Goal: Use online tool/utility: Utilize a website feature to perform a specific function

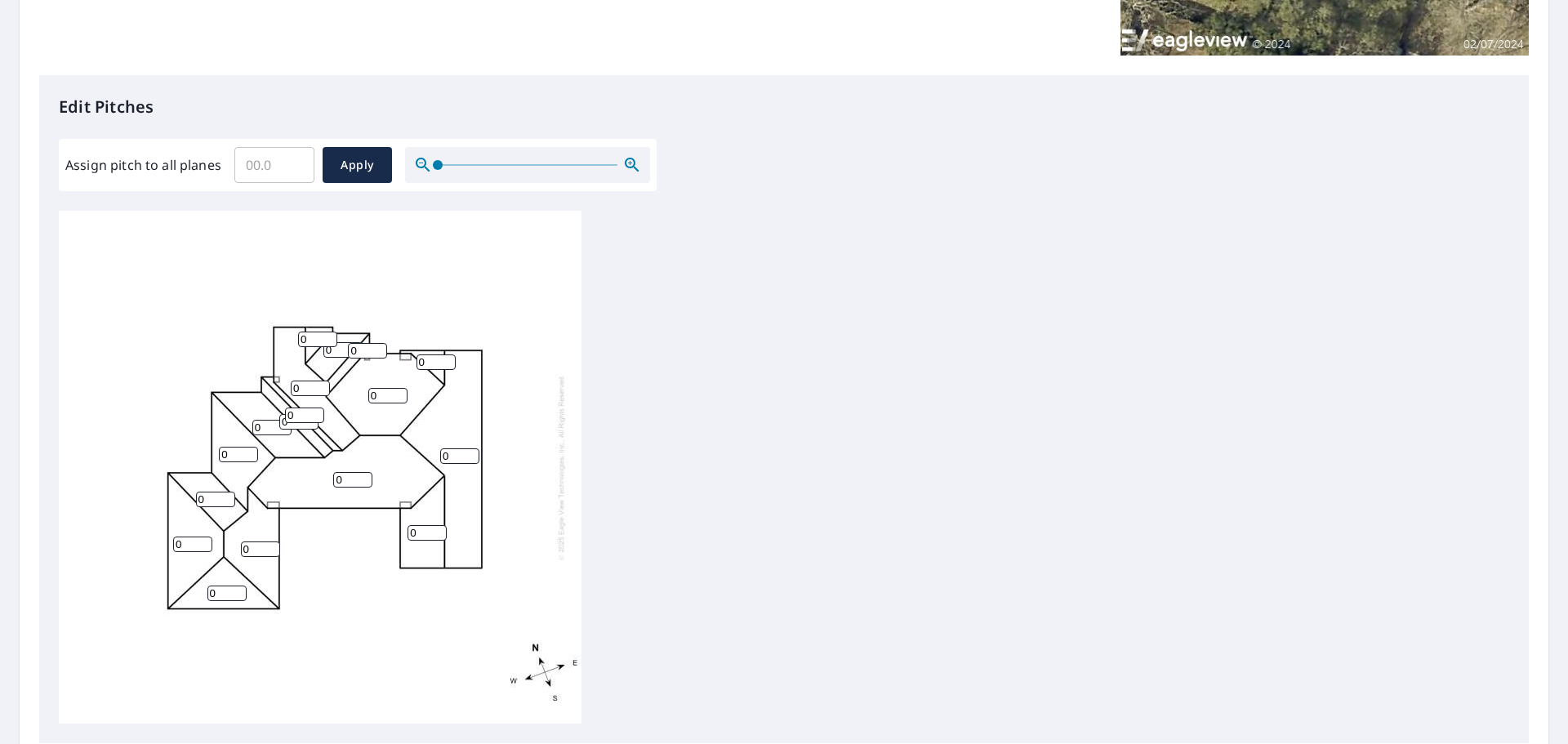
scroll to position [408, 0]
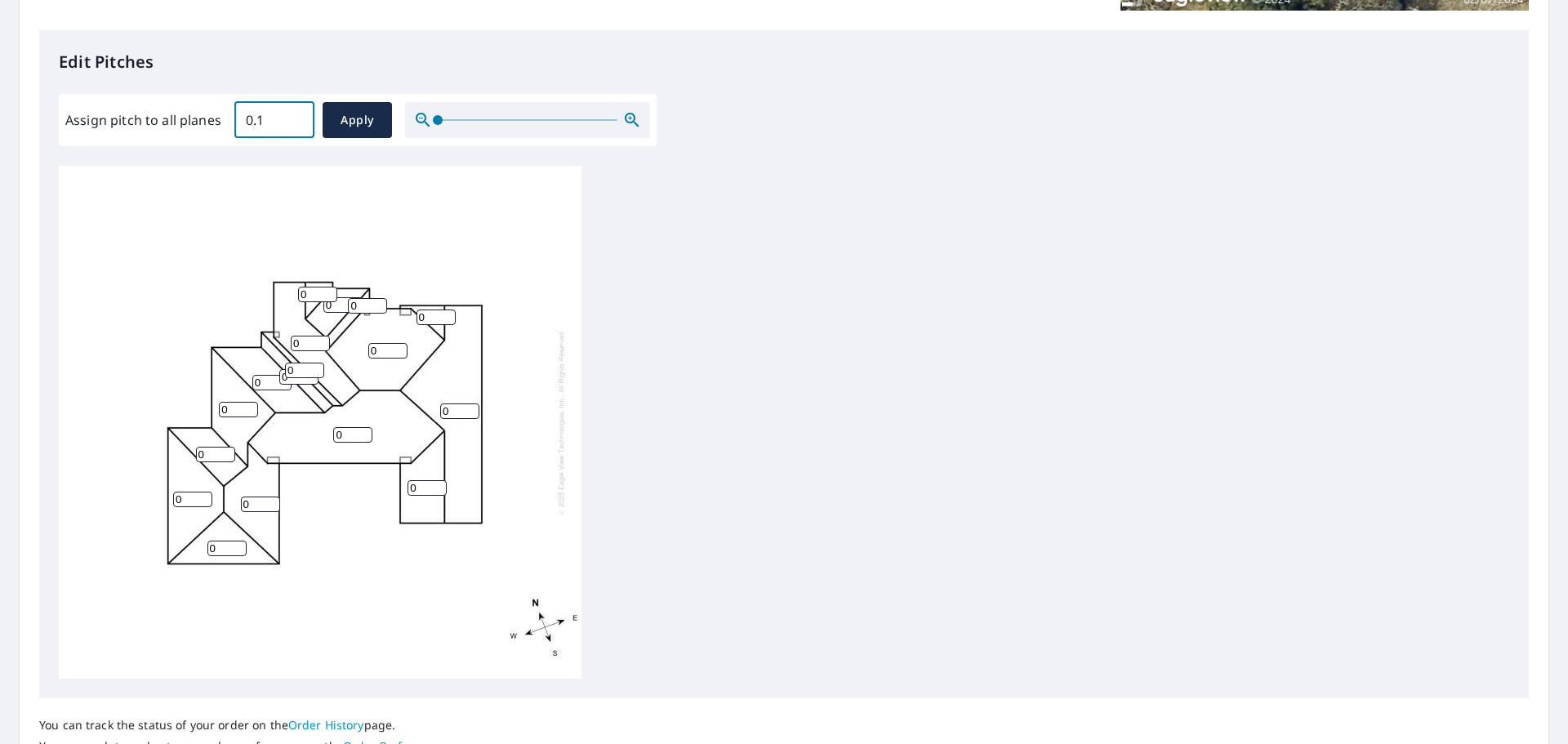
click at [293, 117] on input "0.1" at bounding box center [275, 120] width 80 height 45
click at [293, 117] on input "0.2" at bounding box center [275, 120] width 80 height 45
click at [293, 117] on input "0.3" at bounding box center [275, 120] width 80 height 45
click at [293, 117] on input "0.4" at bounding box center [275, 120] width 80 height 45
click at [293, 117] on input "0.5" at bounding box center [275, 120] width 80 height 45
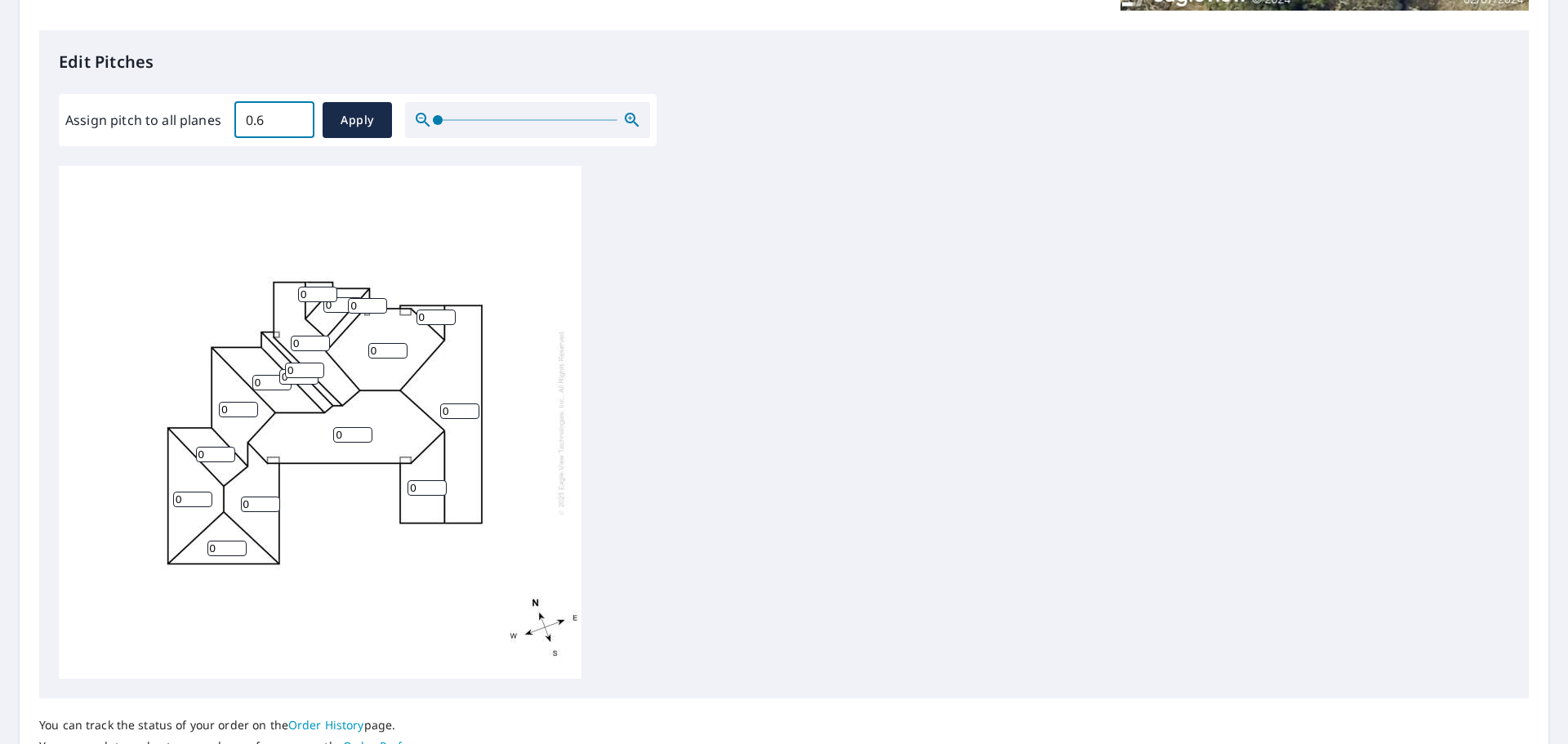
click at [293, 117] on input "0.6" at bounding box center [275, 120] width 80 height 45
click at [293, 117] on input "0.7" at bounding box center [275, 120] width 80 height 45
click at [293, 117] on input "0.8" at bounding box center [275, 120] width 80 height 45
click at [293, 117] on input "0.9" at bounding box center [275, 120] width 80 height 45
click at [293, 117] on input "1" at bounding box center [275, 120] width 80 height 45
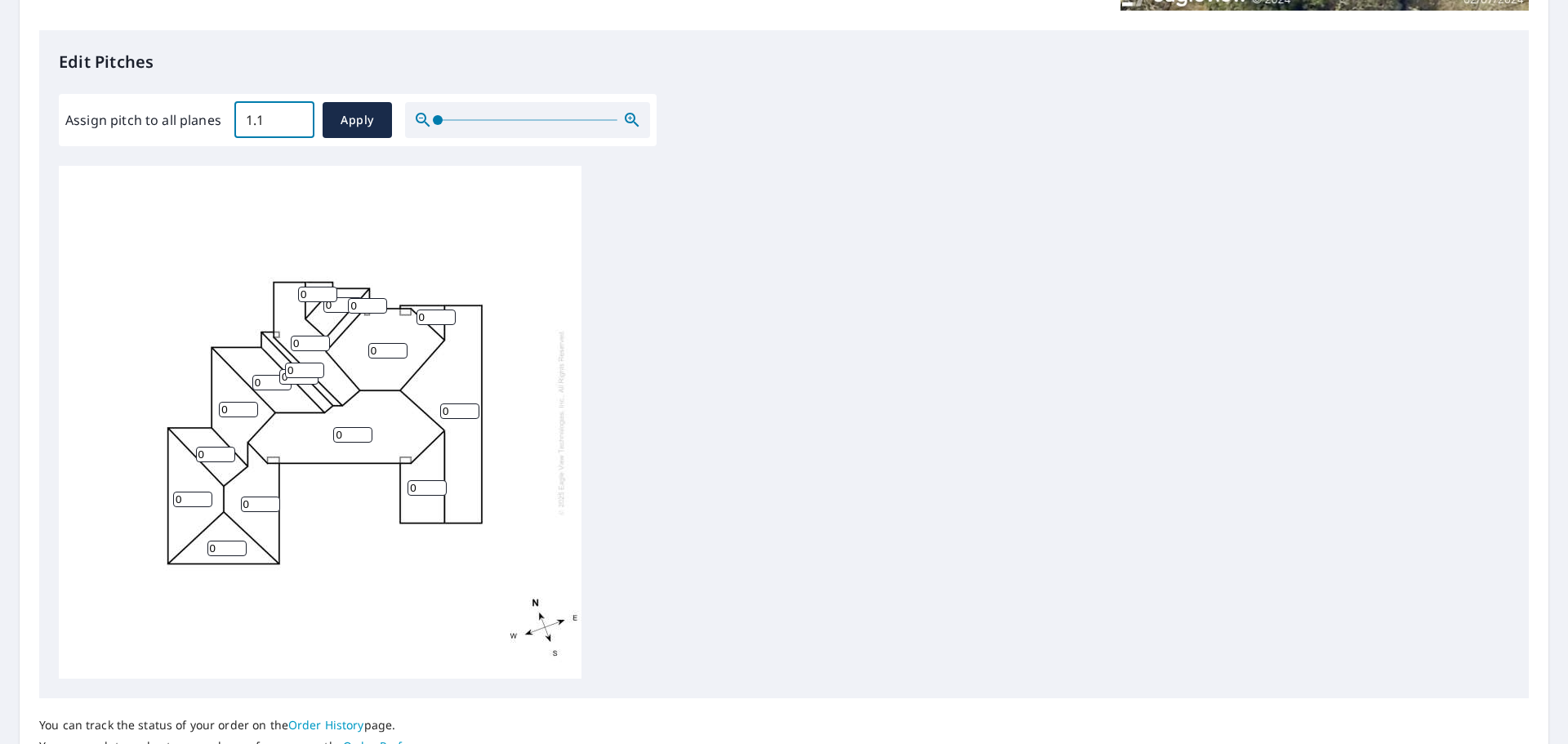
click at [293, 117] on input "1.1" at bounding box center [275, 120] width 80 height 45
click at [293, 117] on input "1.2" at bounding box center [275, 120] width 80 height 45
drag, startPoint x: 276, startPoint y: 120, endPoint x: 169, endPoint y: 133, distance: 107.8
click at [169, 133] on div "Assign pitch to all planes 1.2 ​ Apply" at bounding box center [357, 120] width 585 height 36
type input "10"
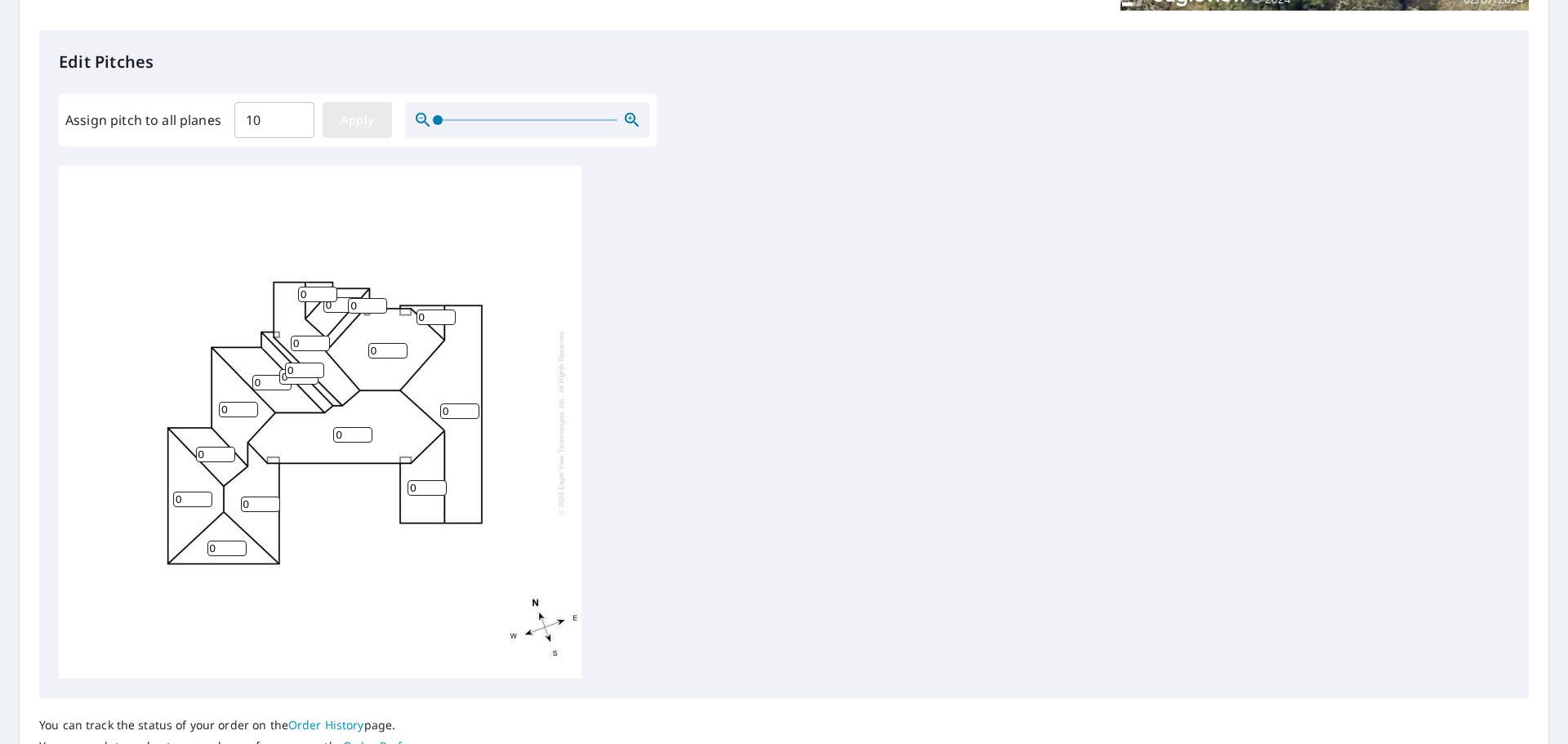
click at [355, 123] on span "Apply" at bounding box center [357, 121] width 44 height 20
type input "10"
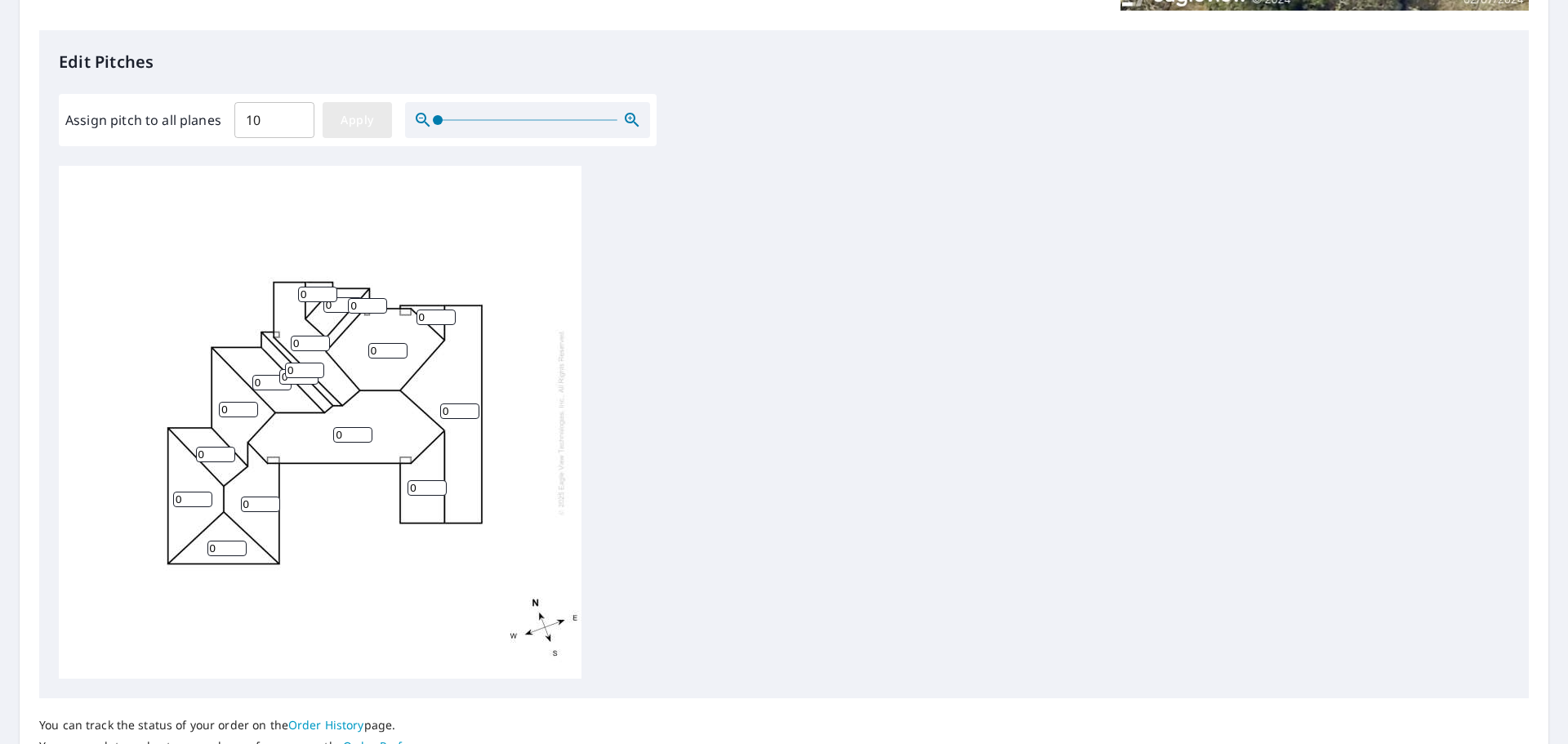
type input "10"
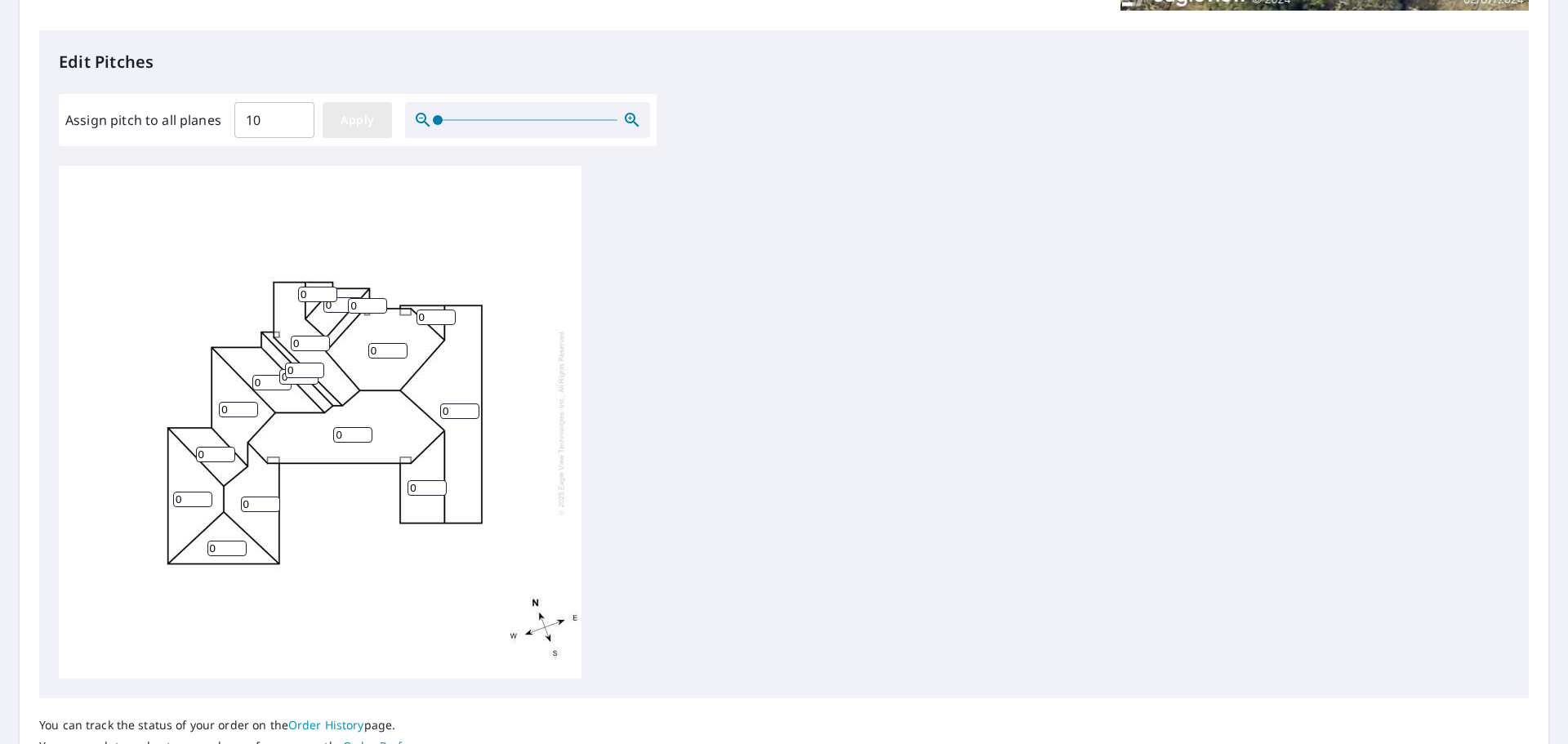
type input "10"
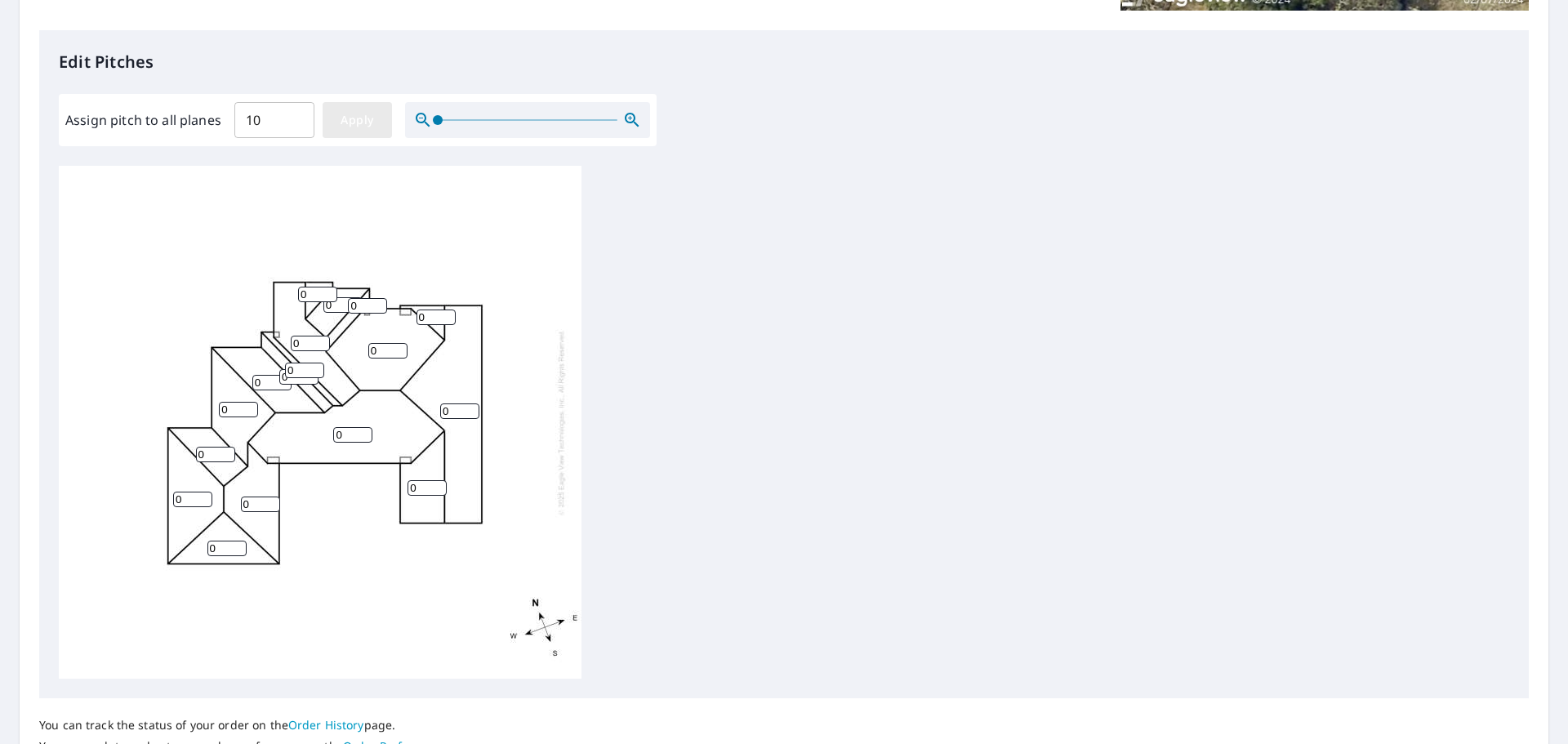
type input "10"
click at [315, 373] on input "9" at bounding box center [304, 370] width 39 height 16
click at [315, 373] on input "8" at bounding box center [304, 370] width 39 height 16
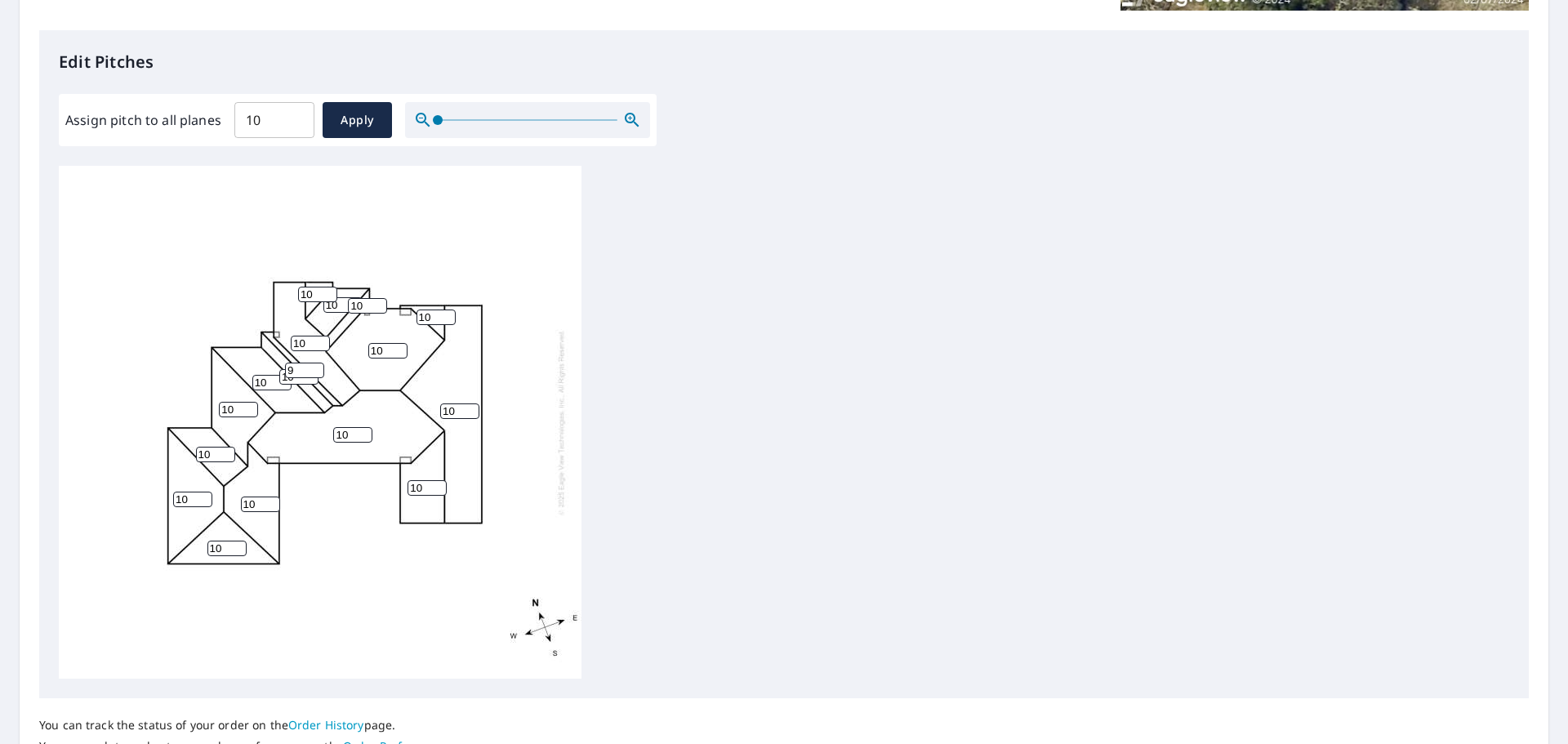
click at [316, 365] on input "9" at bounding box center [304, 370] width 39 height 16
click at [316, 365] on input "10" at bounding box center [304, 370] width 39 height 16
click at [316, 365] on input "11" at bounding box center [304, 370] width 39 height 16
type input "12"
click at [316, 365] on input "12" at bounding box center [304, 370] width 39 height 16
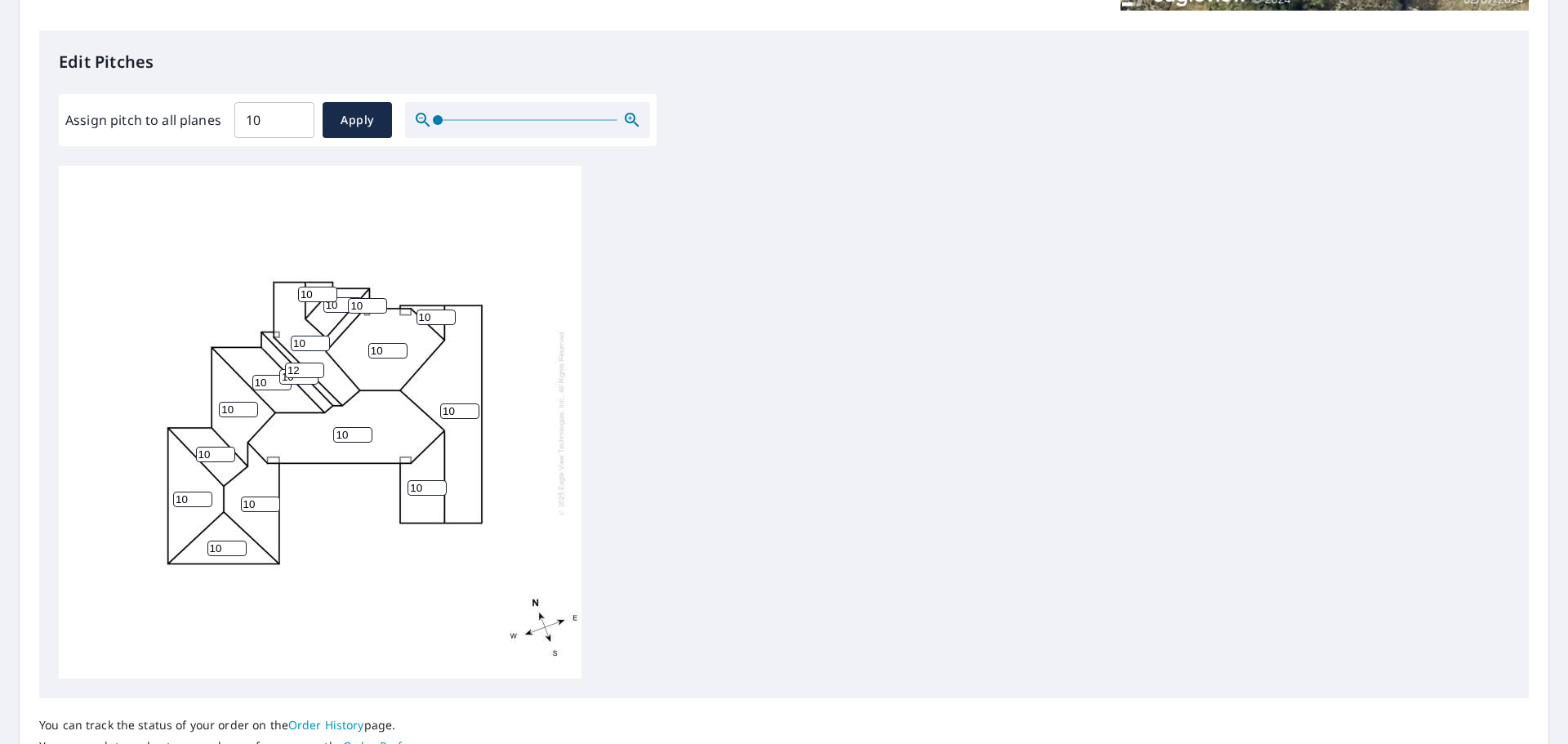
click at [282, 383] on input "10" at bounding box center [299, 377] width 39 height 16
drag, startPoint x: 295, startPoint y: 380, endPoint x: 268, endPoint y: 380, distance: 27.0
click at [268, 380] on div "10 10 10 10 10 10 10 10 10 10 10 10 10 10 10 12 10" at bounding box center [319, 422] width 522 height 513
type input "12"
drag, startPoint x: 361, startPoint y: 308, endPoint x: 320, endPoint y: 312, distance: 41.2
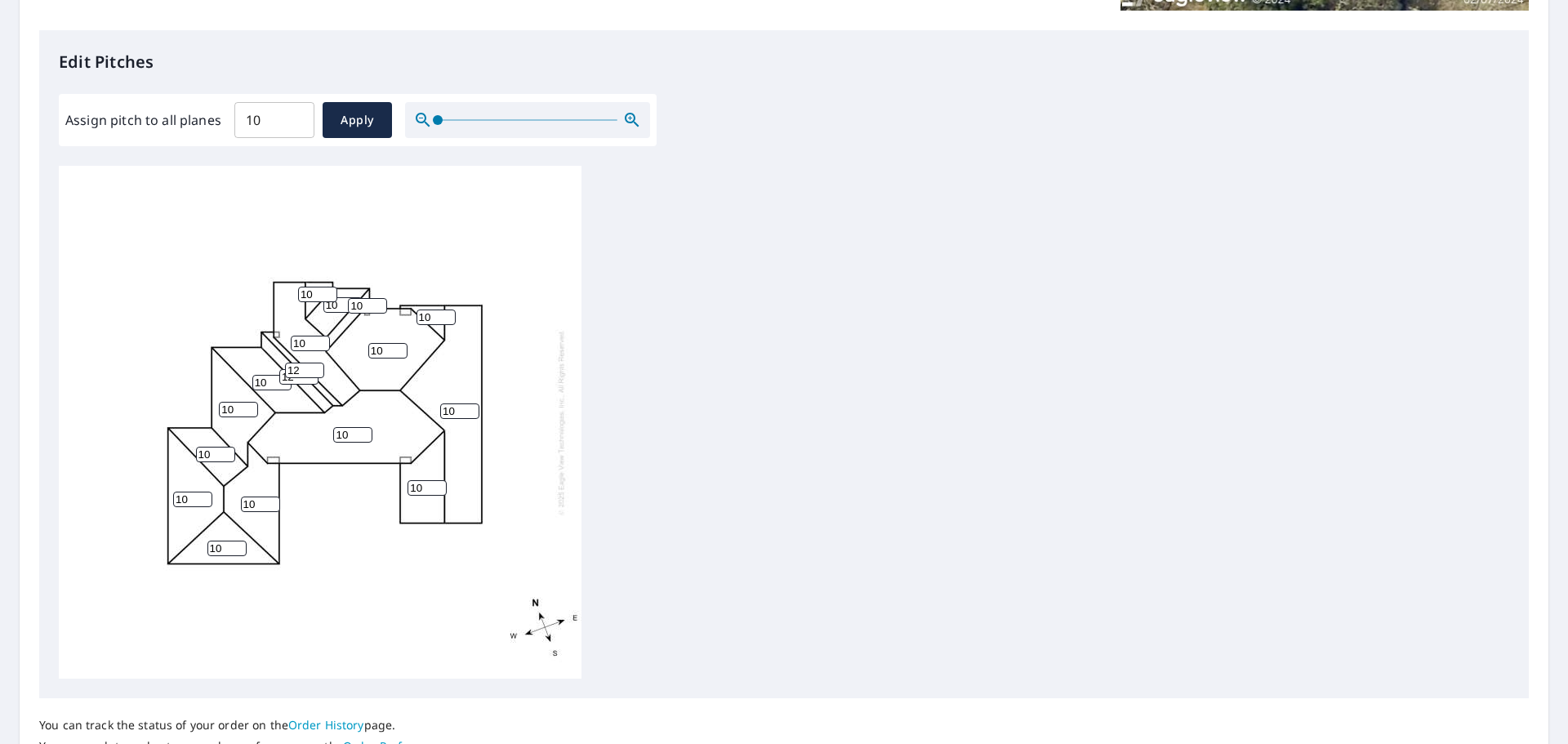
click at [320, 312] on div "10 10 10 10 10 10 10 10 10 10 10 10 12 10 10 12 10" at bounding box center [319, 422] width 522 height 513
type input "12"
click at [470, 262] on div "10 10 10 10 10 10 10 10 10 10 10 10 12 10 12 12 10" at bounding box center [319, 422] width 522 height 513
click at [366, 121] on span "Apply" at bounding box center [357, 121] width 44 height 20
type input "10"
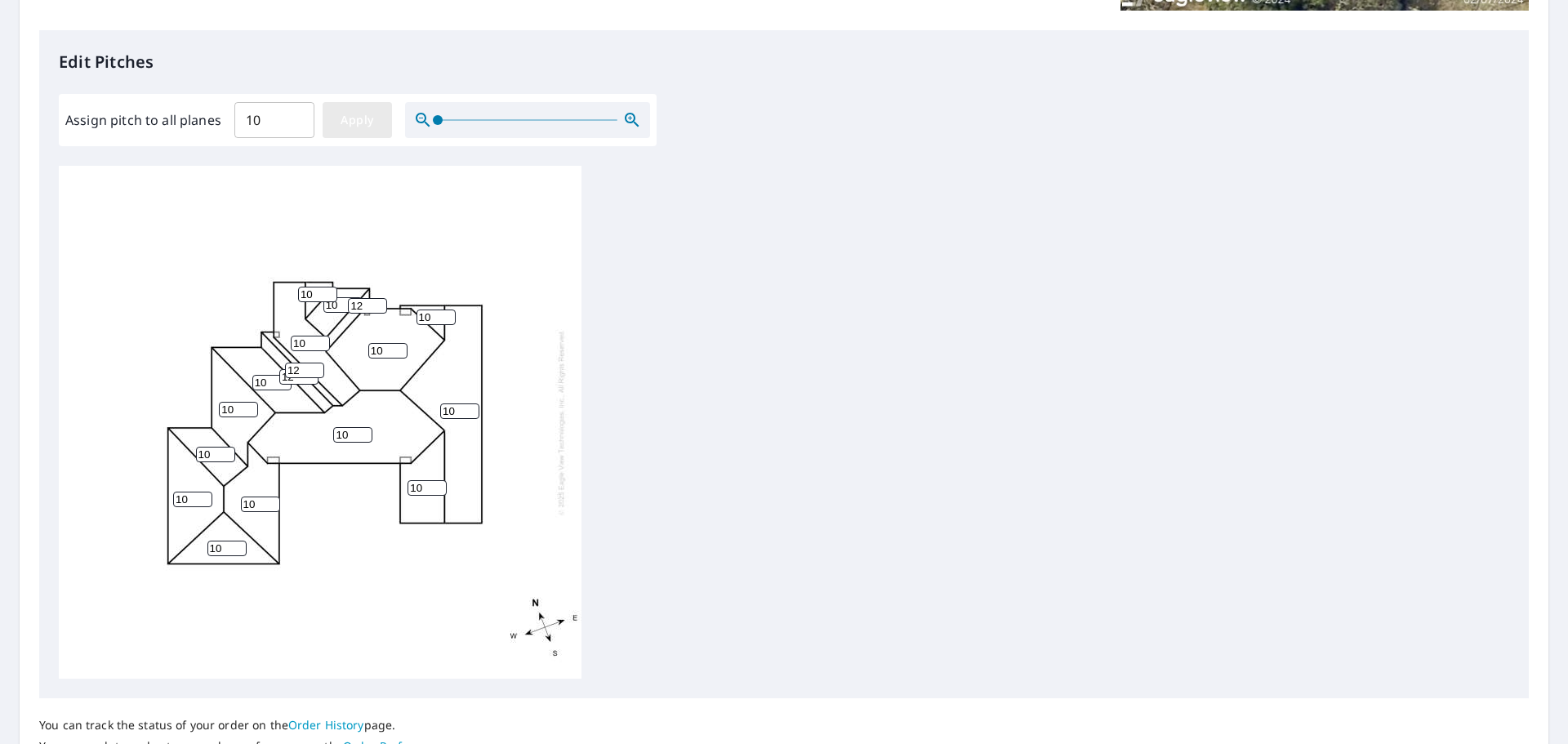
type input "10"
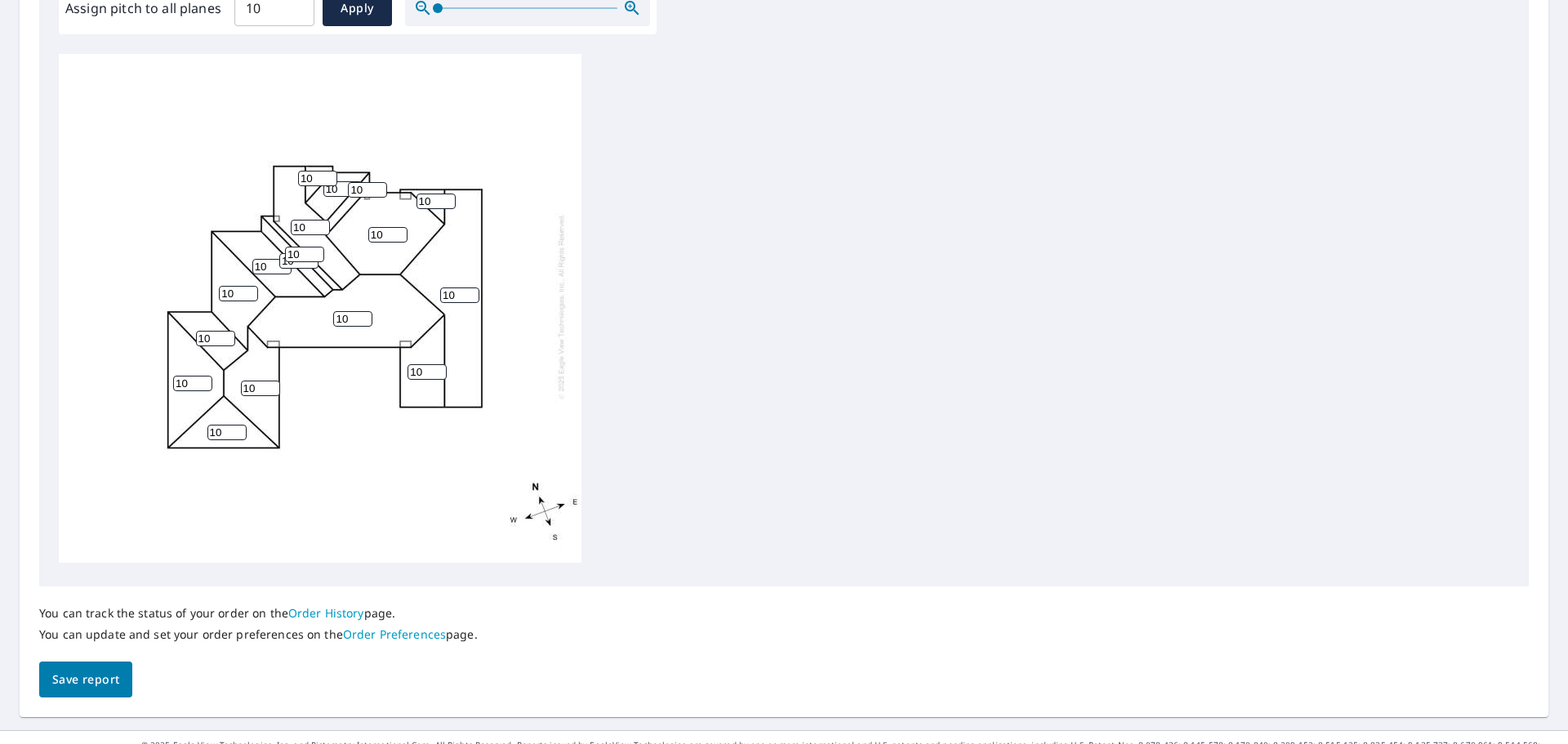
scroll to position [547, 0]
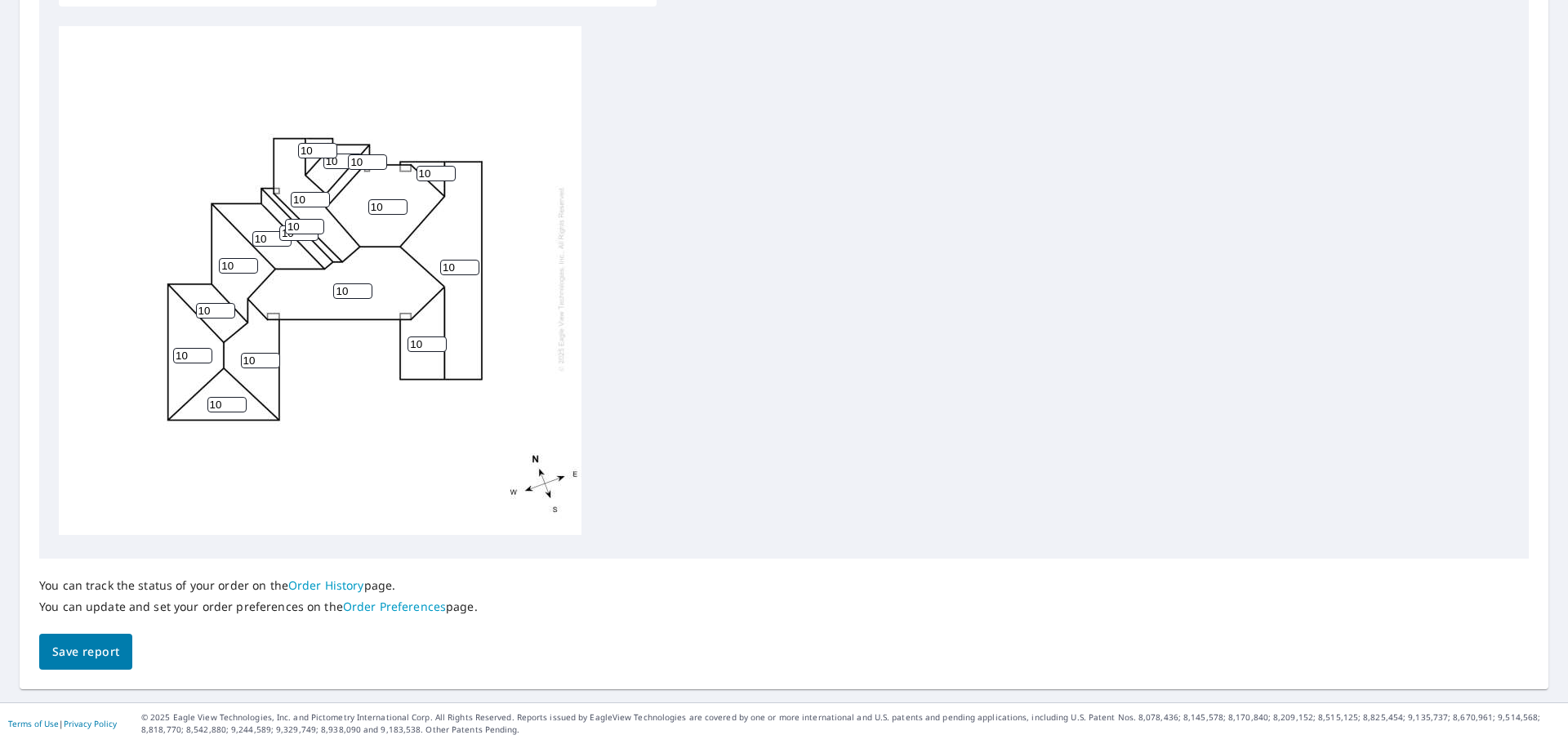
click at [83, 651] on span "Save report" at bounding box center [85, 652] width 67 height 20
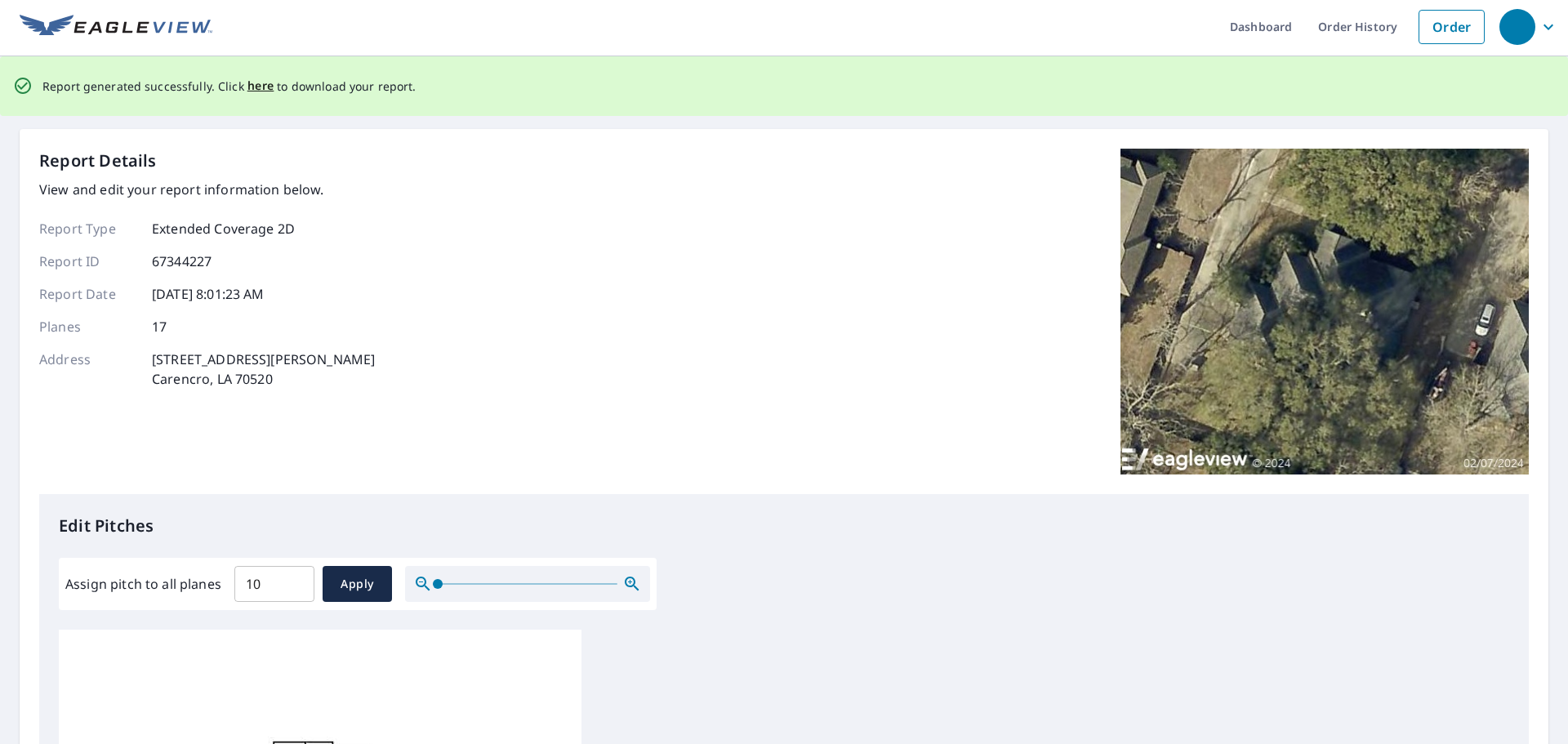
scroll to position [0, 0]
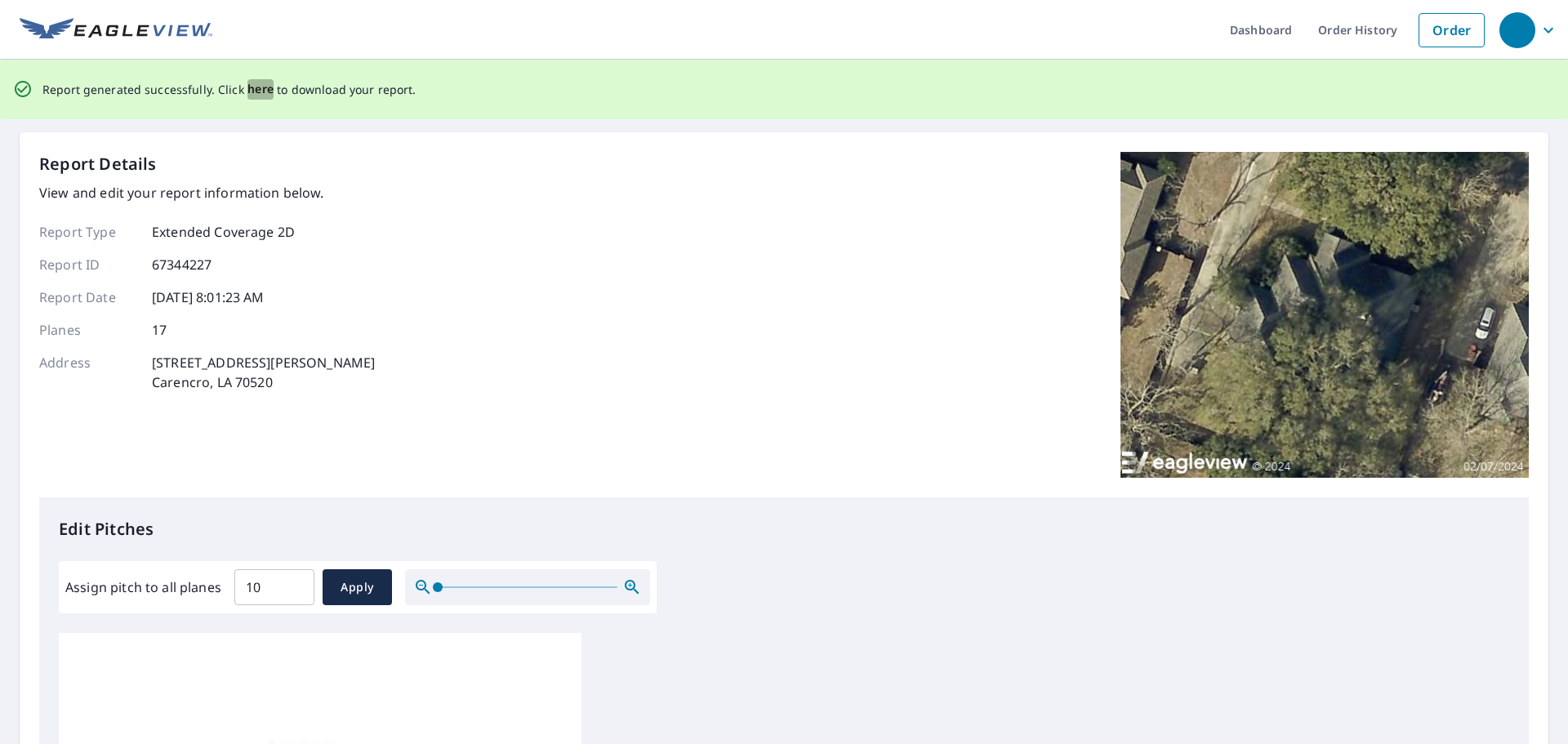
click at [257, 86] on span "here" at bounding box center [261, 89] width 27 height 20
